Goal: Complete application form: Complete application form

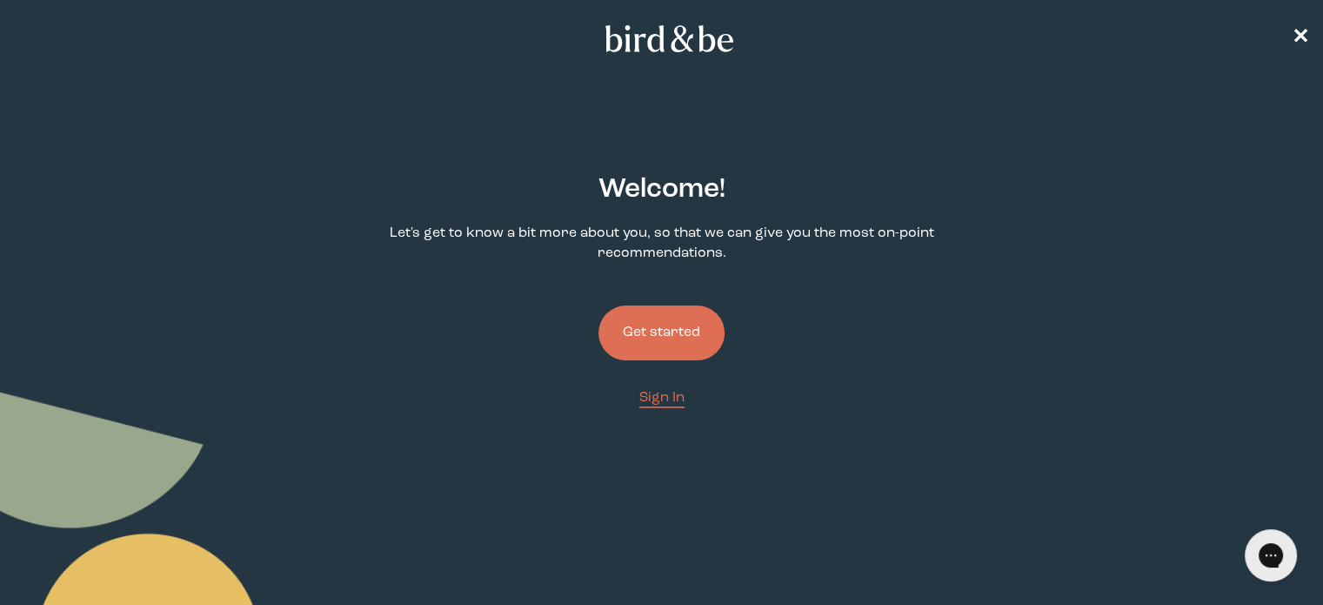
click at [692, 339] on button "Get started" at bounding box center [661, 332] width 126 height 55
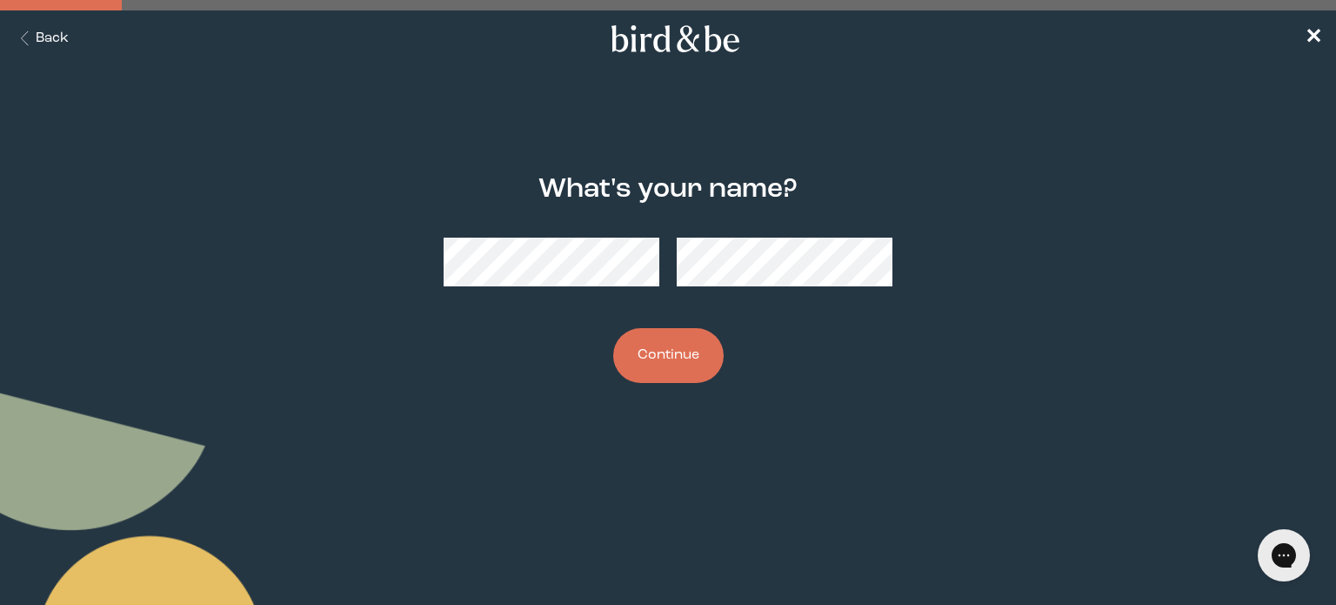
click at [692, 358] on button "Continue" at bounding box center [668, 355] width 110 height 55
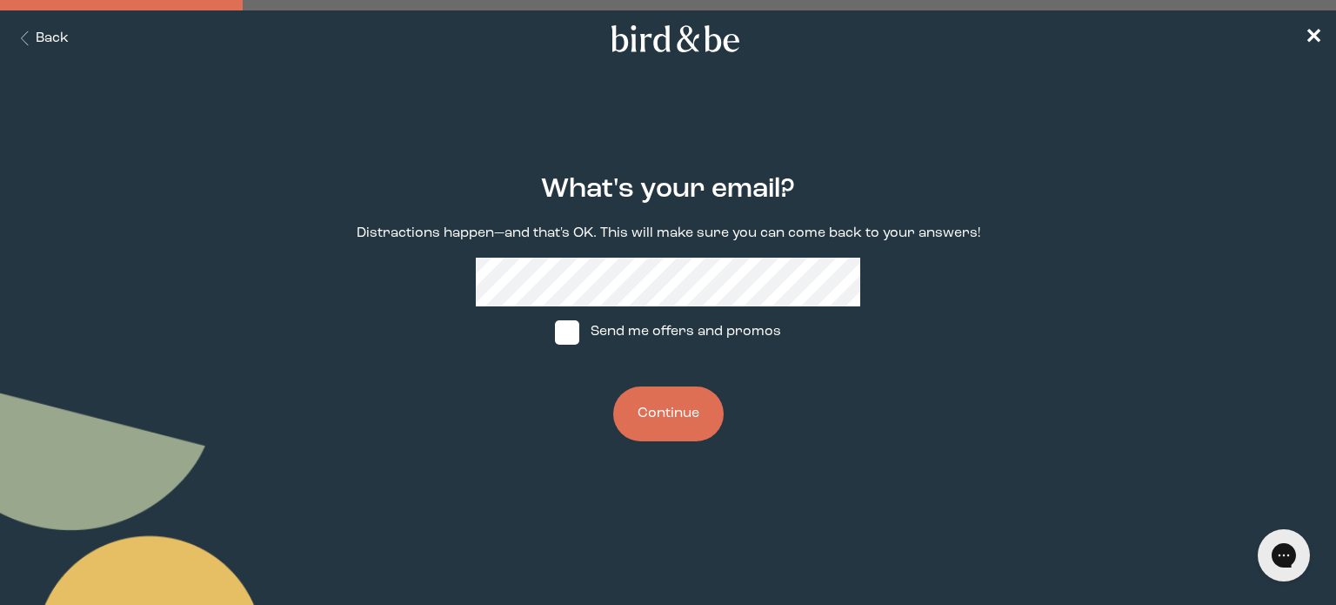
click at [694, 406] on button "Continue" at bounding box center [668, 413] width 110 height 55
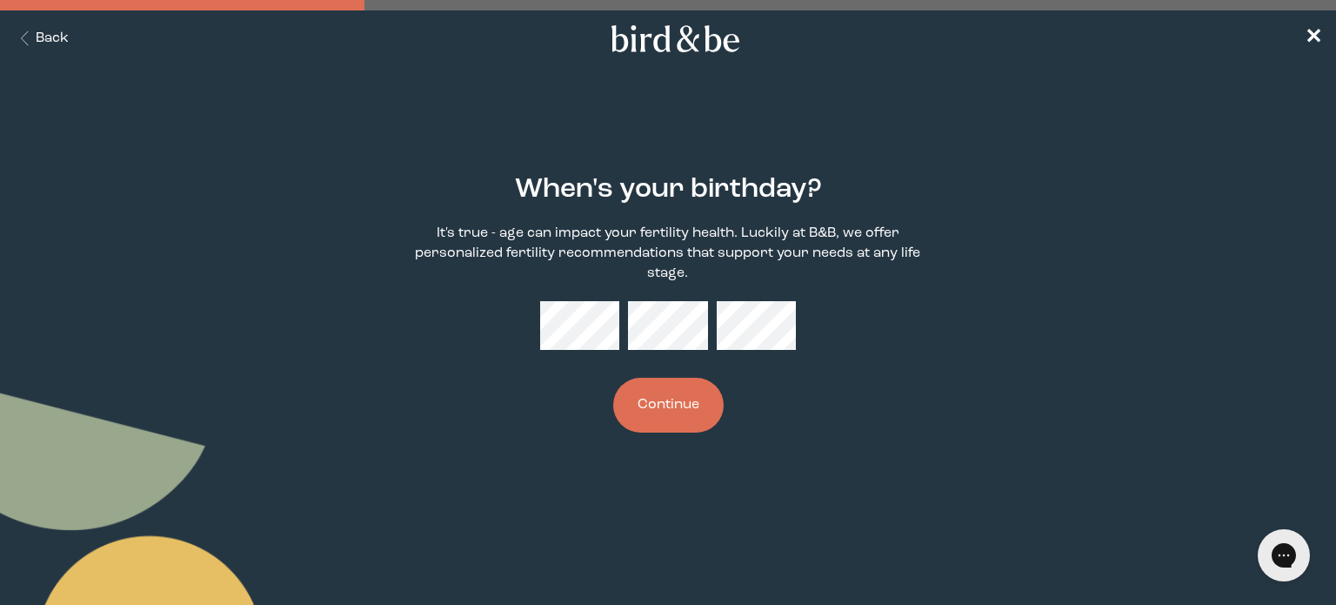
click at [683, 416] on button "Continue" at bounding box center [668, 405] width 110 height 55
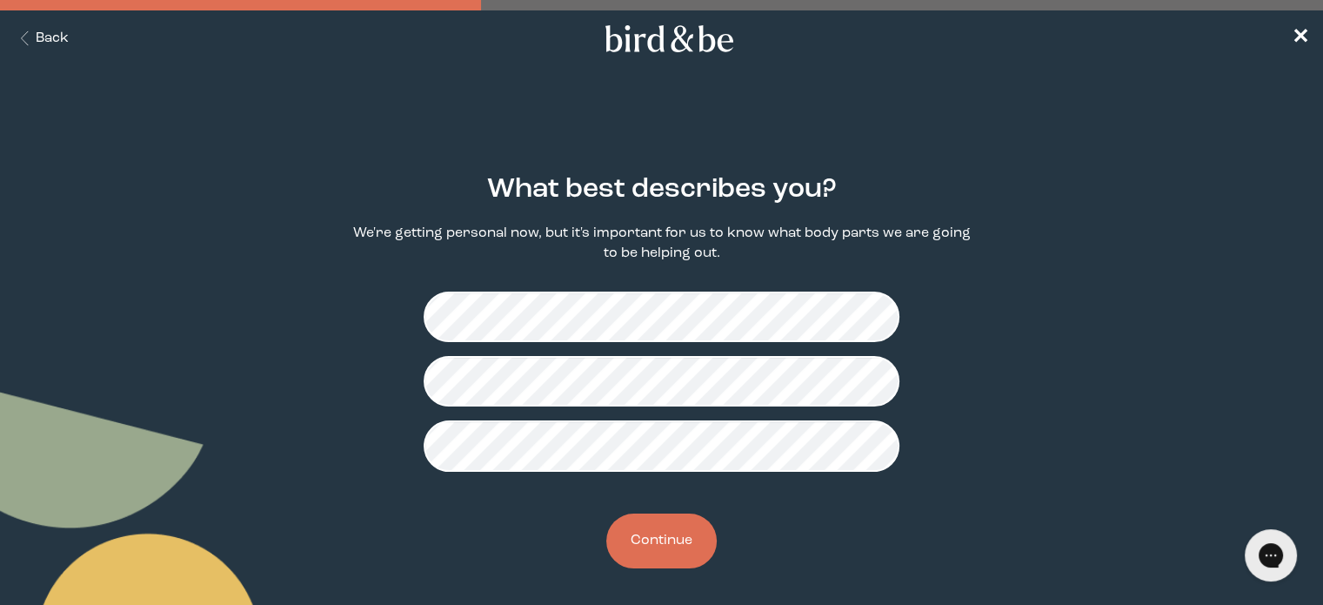
click at [693, 548] on button "Continue" at bounding box center [661, 540] width 110 height 55
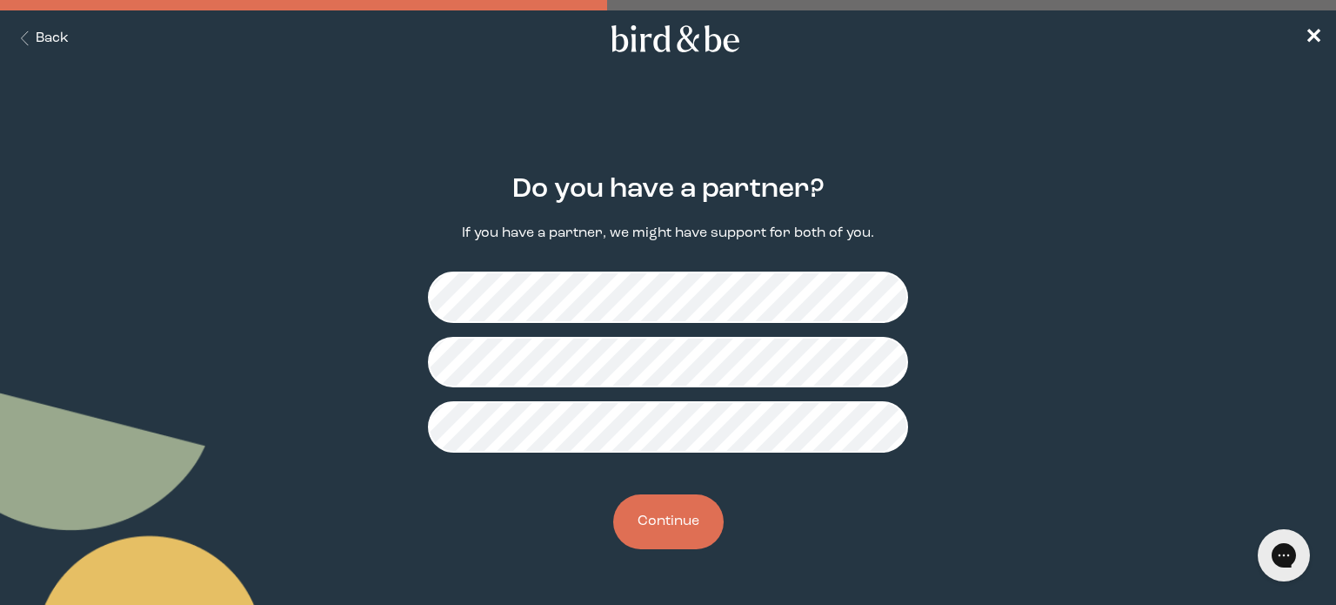
click at [697, 542] on button "Continue" at bounding box center [668, 521] width 110 height 55
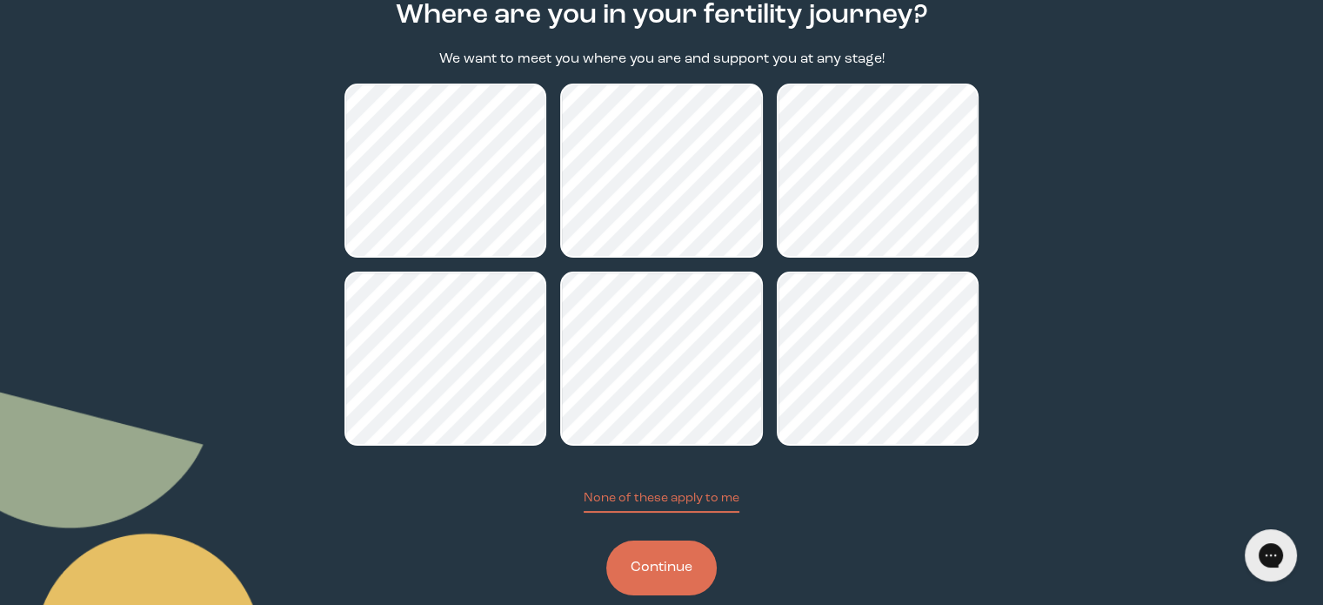
scroll to position [175, 0]
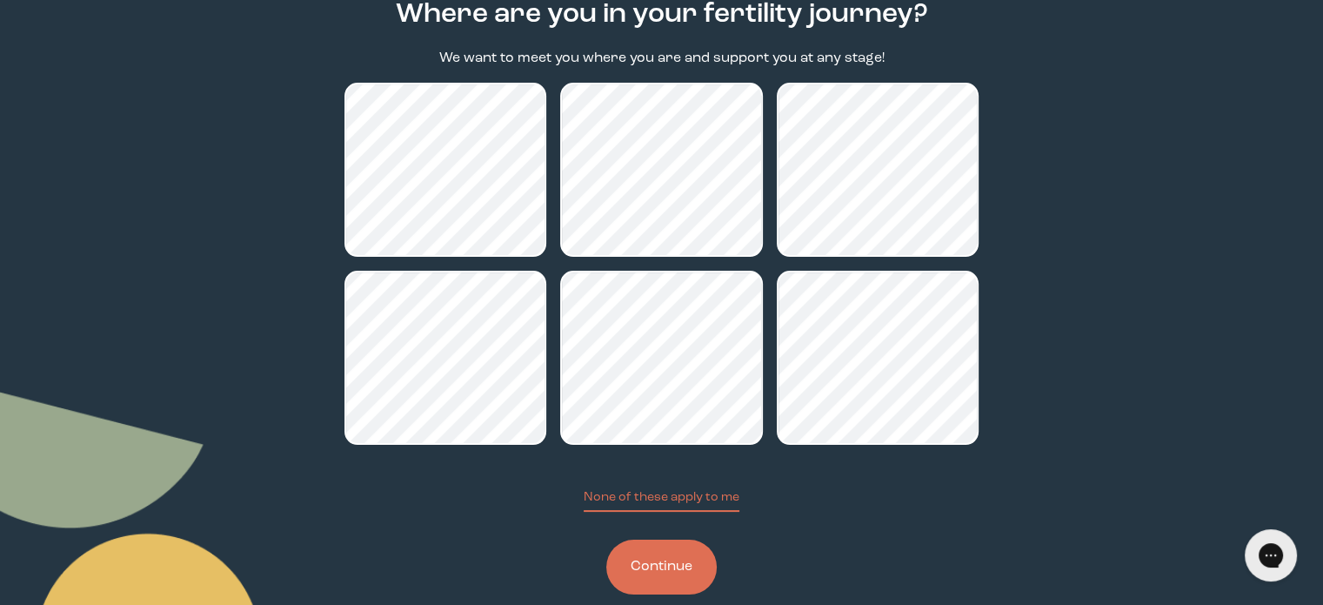
click at [657, 568] on button "Continue" at bounding box center [661, 566] width 110 height 55
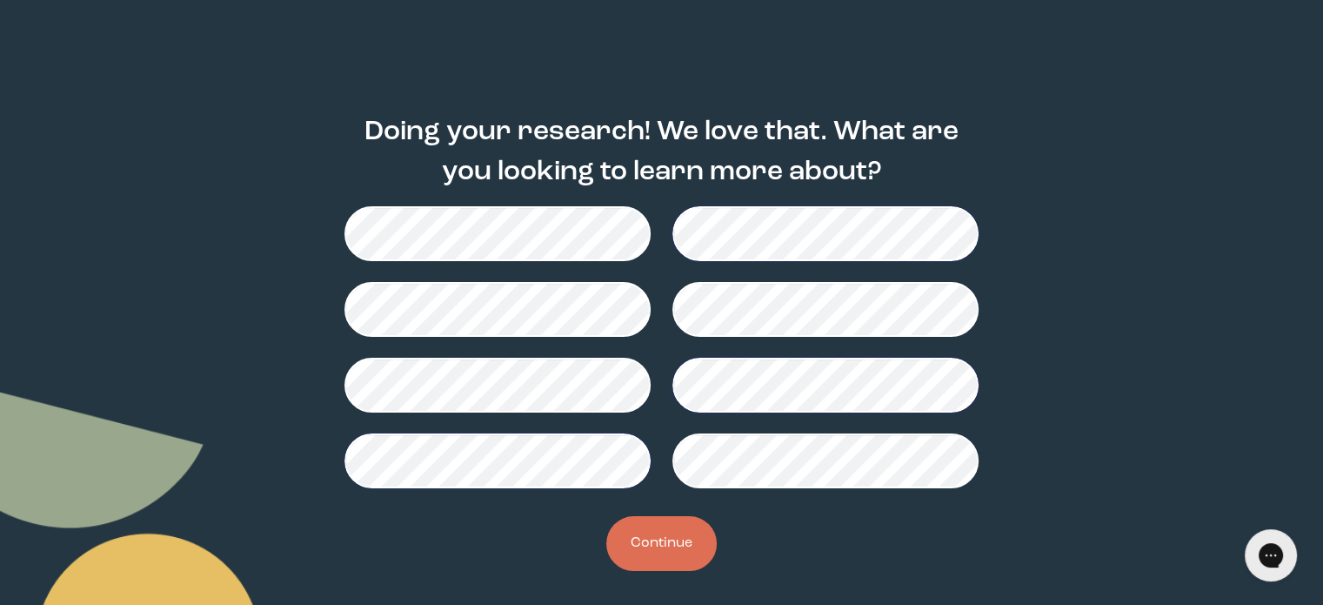
scroll to position [59, 0]
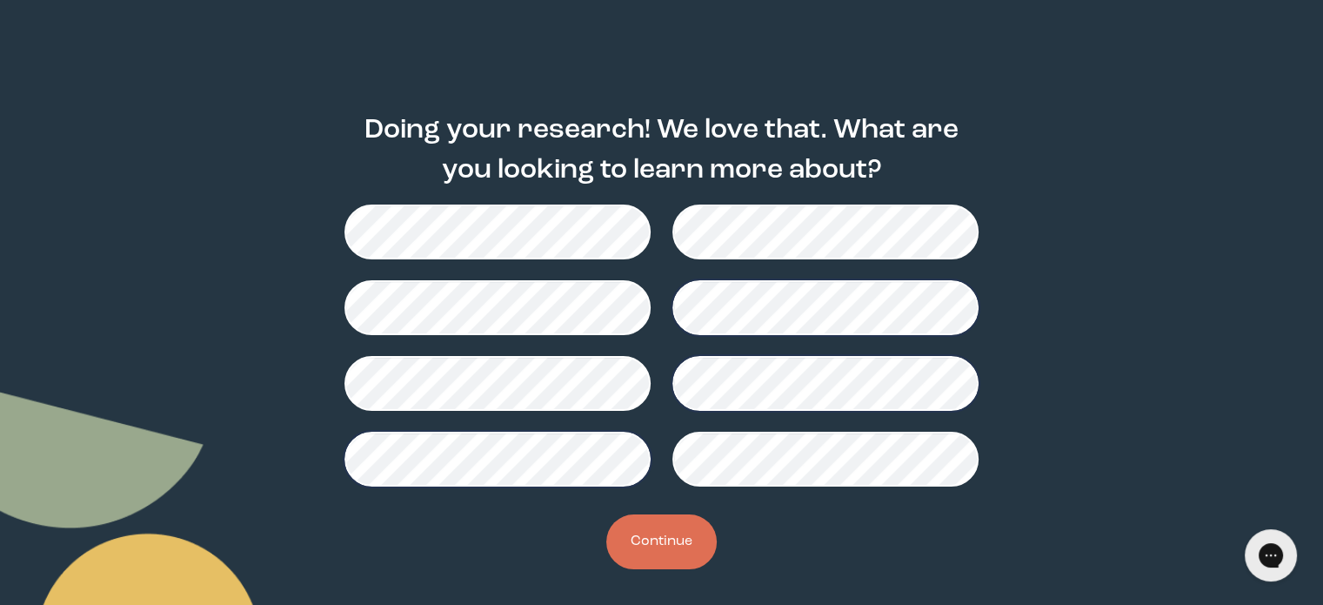
click at [686, 550] on button "Continue" at bounding box center [661, 541] width 110 height 55
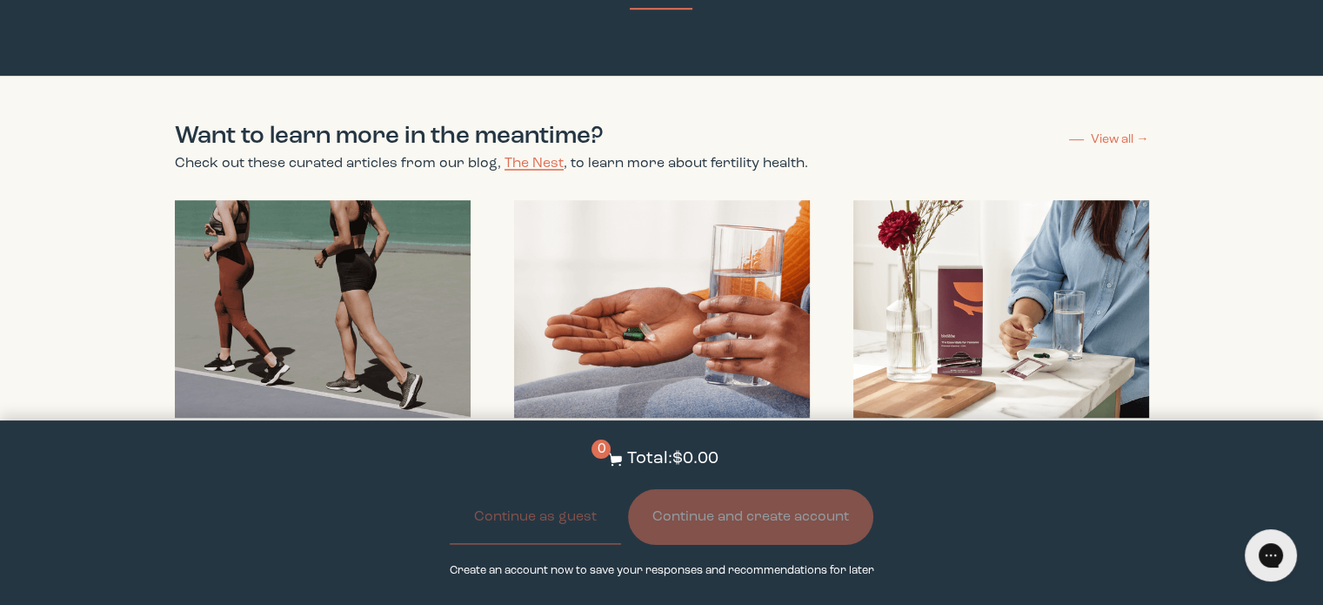
scroll to position [1040, 0]
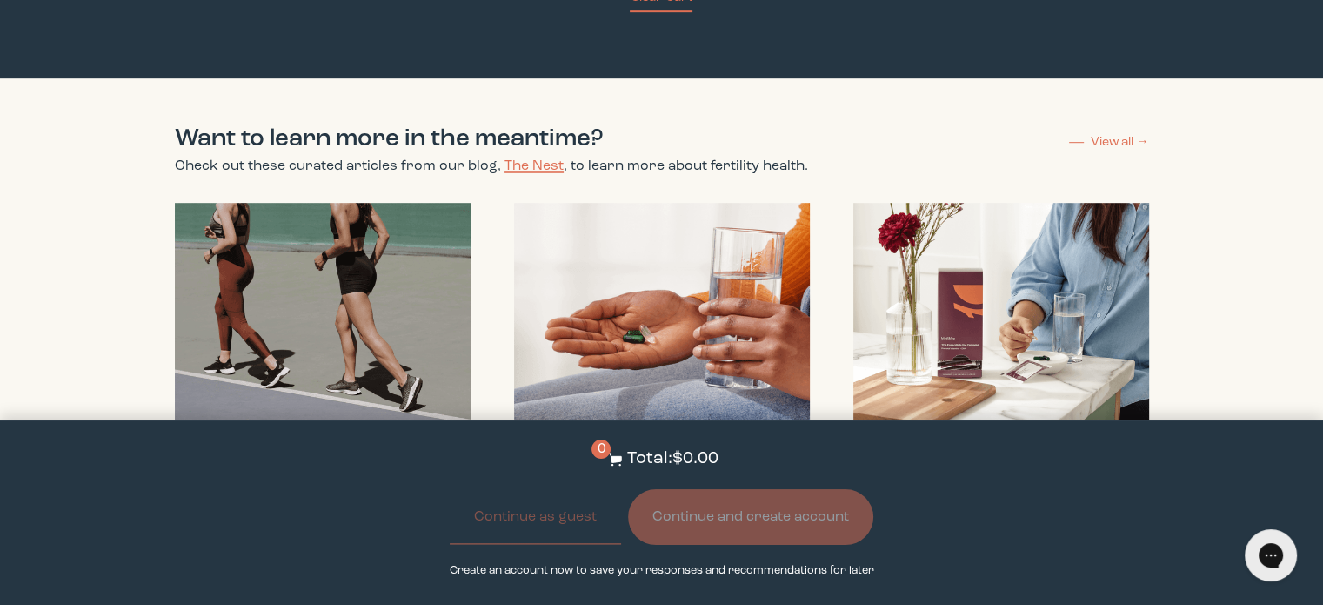
drag, startPoint x: 1320, startPoint y: 264, endPoint x: 1329, endPoint y: 307, distance: 44.5
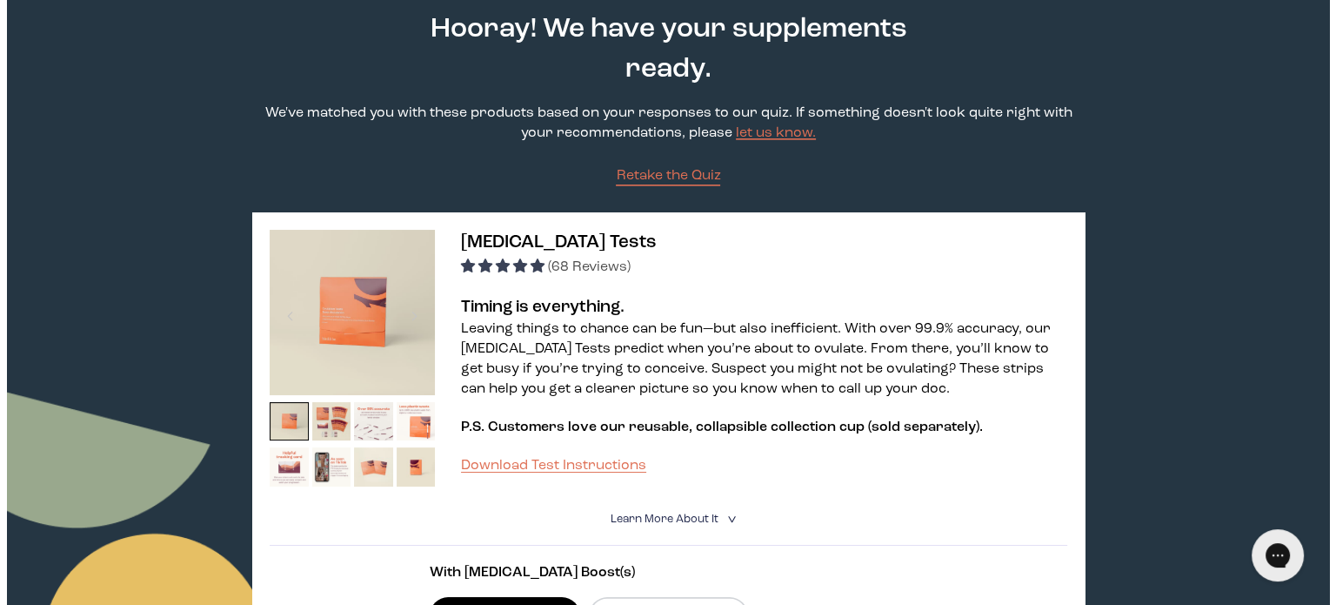
scroll to position [0, 0]
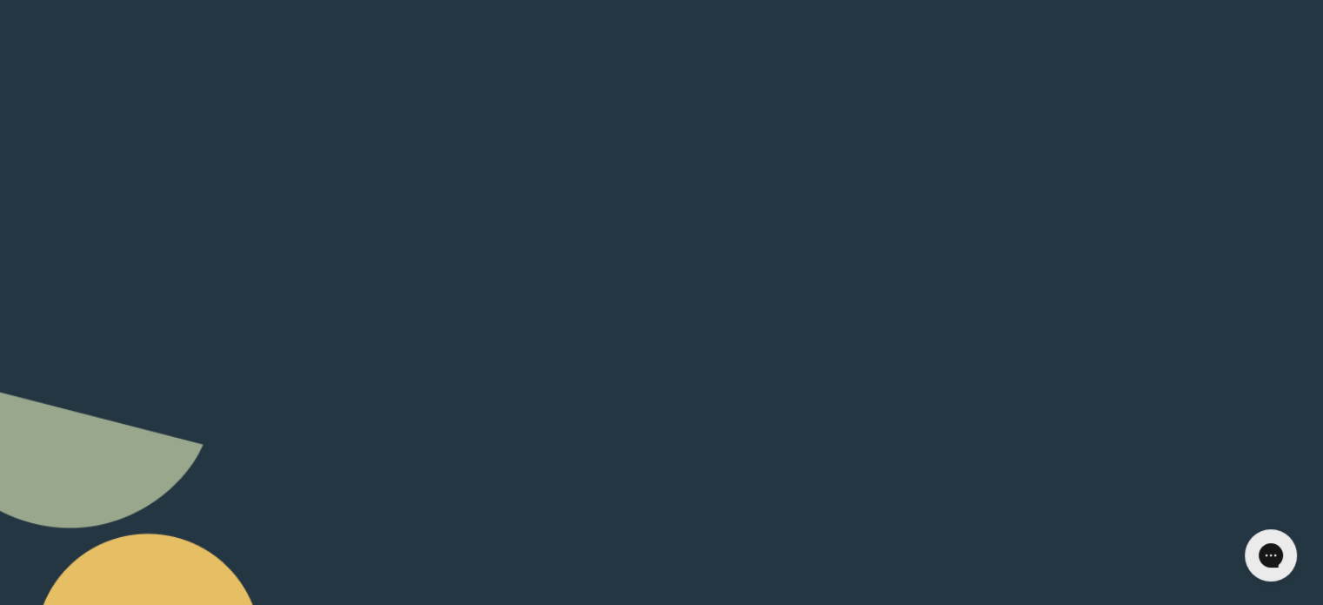
scroll to position [175, 0]
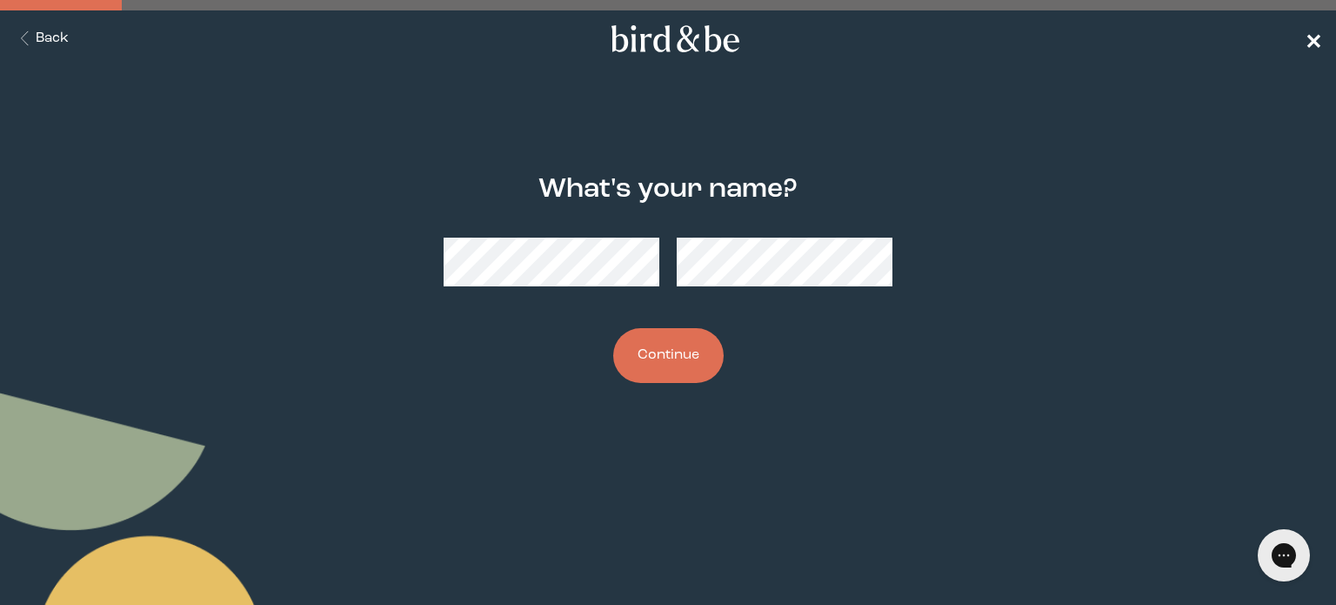
click at [1308, 38] on span "✕" at bounding box center [1313, 39] width 17 height 21
